Goal: Information Seeking & Learning: Check status

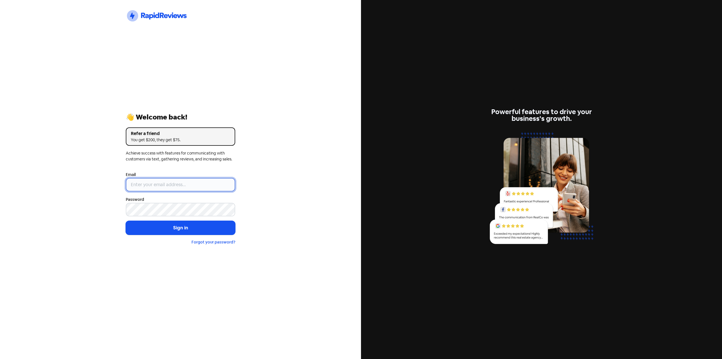
type input "[EMAIL_ADDRESS][DOMAIN_NAME]"
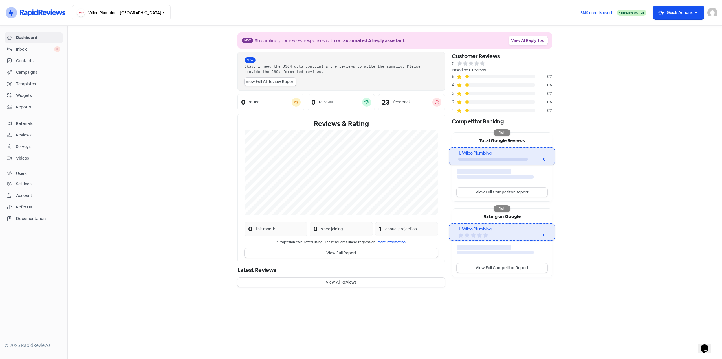
click at [24, 124] on span "Referrals" at bounding box center [38, 123] width 44 height 6
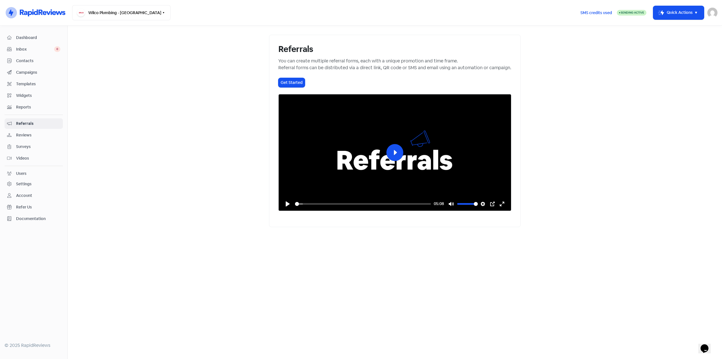
click at [30, 137] on span "Reviews" at bounding box center [38, 135] width 44 height 6
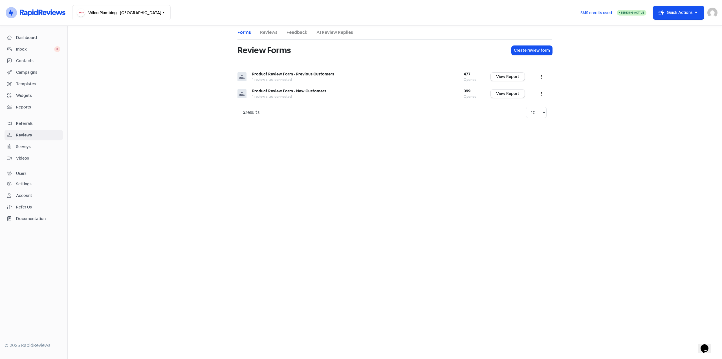
click at [271, 34] on link "Reviews" at bounding box center [268, 32] width 17 height 7
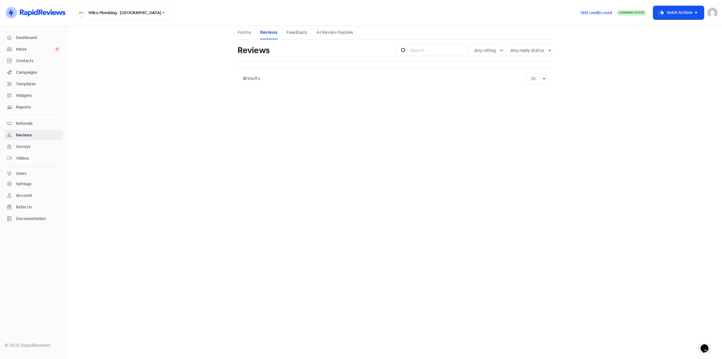
click at [284, 30] on ul "Forms Reviews Feedback AI Review Replies" at bounding box center [395, 33] width 315 height 14
click at [293, 31] on link "Feedback" at bounding box center [297, 32] width 21 height 7
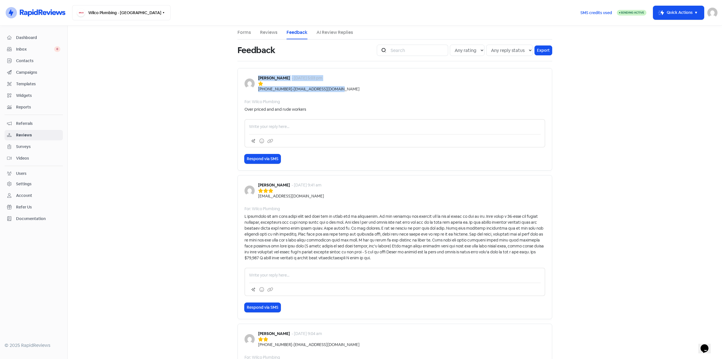
drag, startPoint x: 337, startPoint y: 90, endPoint x: 257, endPoint y: 75, distance: 81.5
click at [257, 75] on div "[PERSON_NAME] - [DATE] 5:03 pm [PHONE_NUMBER] - [EMAIL_ADDRESS][DOMAIN_NAME]" at bounding box center [395, 83] width 301 height 17
copy div "[PERSON_NAME] - [DATE] 5:03 pm [PHONE_NUMBER] - [EMAIL_ADDRESS][DOMAIN_NAME]"
click at [404, 113] on div "[PERSON_NAME] - [DATE] 5:03 pm [PHONE_NUMBER] - [EMAIL_ADDRESS][DOMAIN_NAME] Fo…" at bounding box center [395, 119] width 315 height 102
click at [270, 89] on div "[PHONE_NUMBER]" at bounding box center [275, 89] width 34 height 6
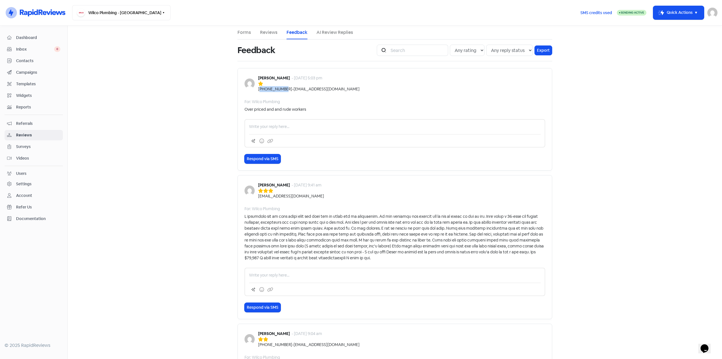
click at [270, 89] on div "[PHONE_NUMBER]" at bounding box center [275, 89] width 34 height 6
copy div "61402144532"
